Goal: Information Seeking & Learning: Find specific fact

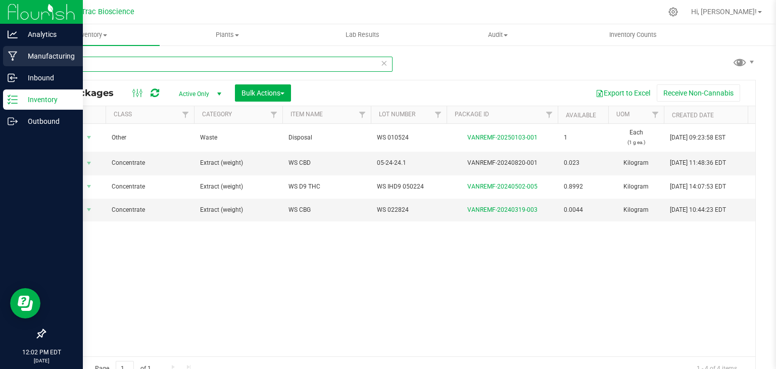
drag, startPoint x: 0, startPoint y: 0, endPoint x: 20, endPoint y: 66, distance: 68.6
click at [20, 66] on div "Analytics Manufacturing Inbound Inventory Outbound 12:02 PM EDT [DATE] 09/23 Nu…" at bounding box center [388, 184] width 776 height 369
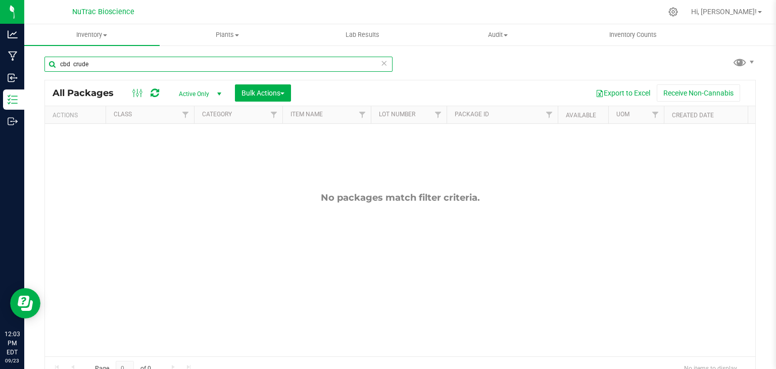
click at [117, 65] on input "cbd crude" at bounding box center [218, 64] width 348 height 15
click at [74, 67] on input "cbd crude" at bounding box center [218, 64] width 348 height 15
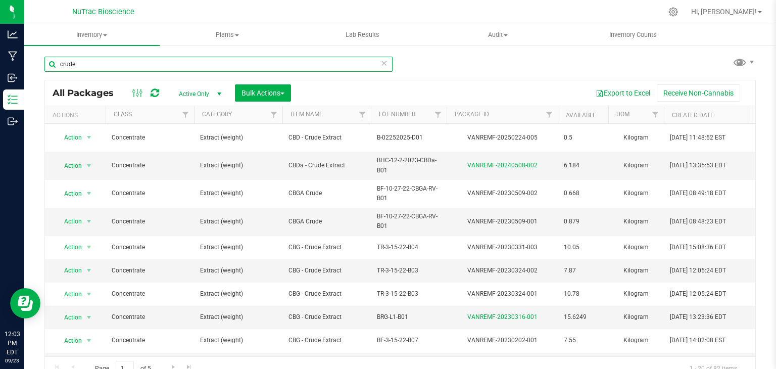
drag, startPoint x: 190, startPoint y: 66, endPoint x: 57, endPoint y: 71, distance: 132.9
click at [57, 71] on input "crude" at bounding box center [218, 64] width 348 height 15
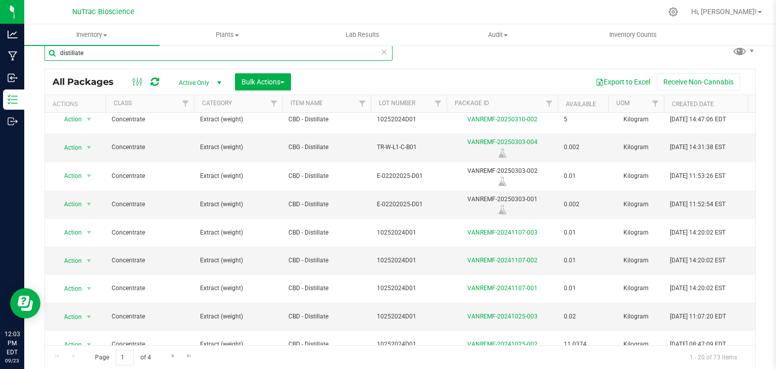
scroll to position [11, 0]
type input "distillate"
click at [173, 356] on span "Go to the next page" at bounding box center [173, 356] width 8 height 8
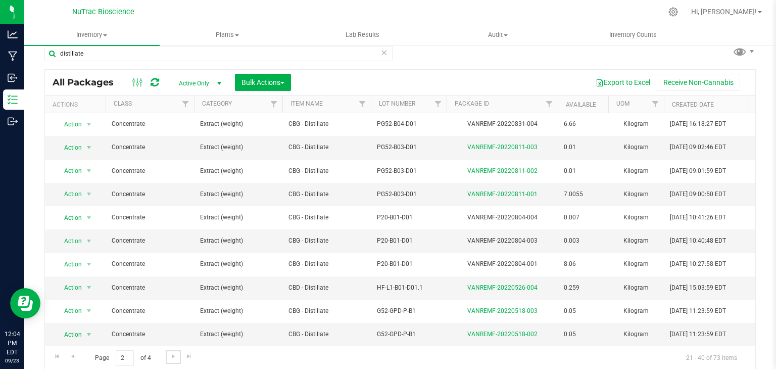
scroll to position [11, 0]
click at [177, 359] on link "Go to the next page" at bounding box center [173, 357] width 15 height 14
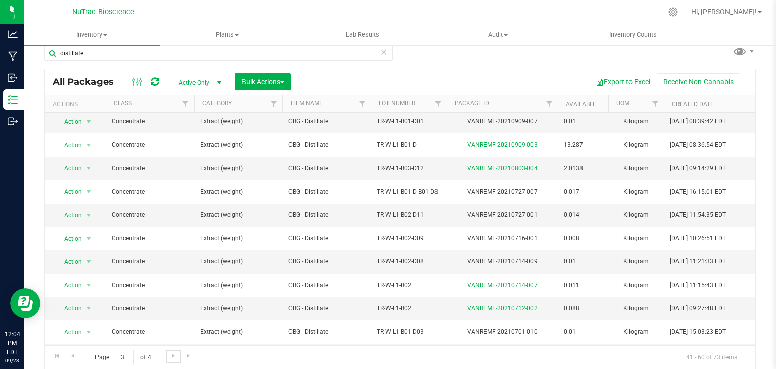
scroll to position [249, 0]
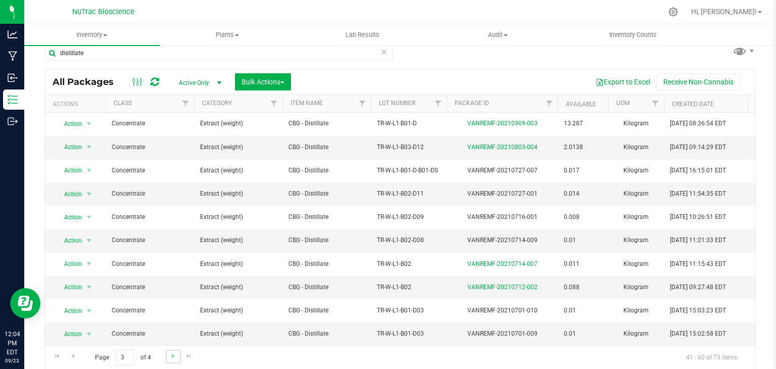
click at [168, 358] on link "Go to the next page" at bounding box center [173, 357] width 15 height 14
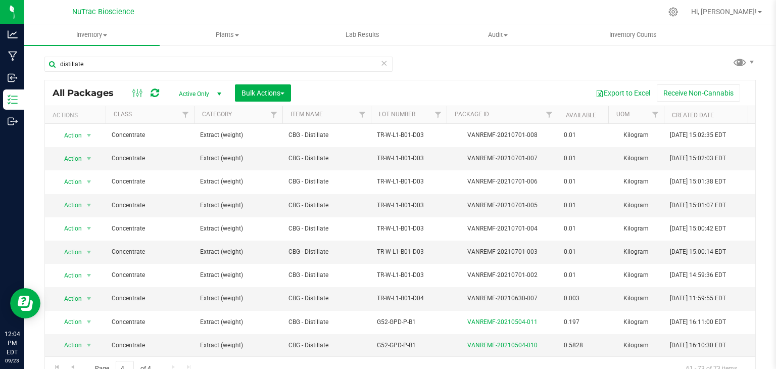
click at [380, 68] on icon at bounding box center [383, 63] width 7 height 12
